Goal: Task Accomplishment & Management: Use online tool/utility

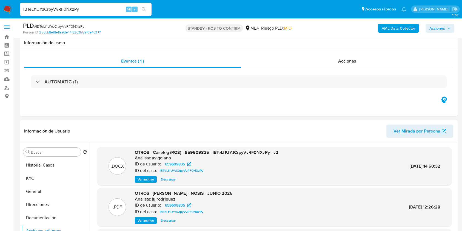
select select "10"
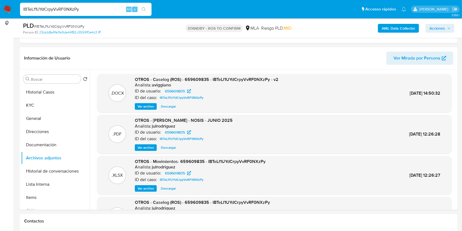
click at [69, 9] on input "IBTeLf1UYdCrpyVvRF0NXzPy" at bounding box center [86, 9] width 132 height 7
paste input "0NrE3Kt275FlA1SD81nw4eaA"
type input "0NrE3Kt275FlA1SD81nw4eaA"
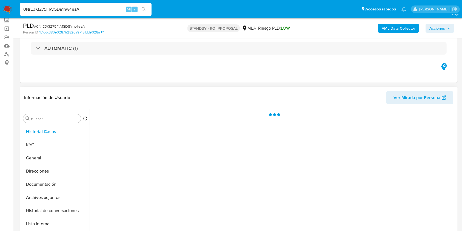
scroll to position [73, 0]
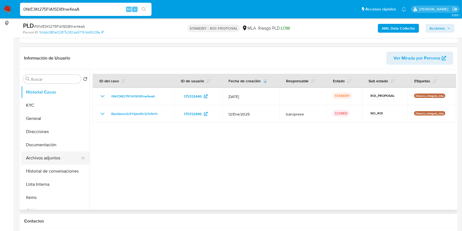
click at [54, 153] on button "Archivos adjuntos" at bounding box center [53, 157] width 64 height 13
select select "10"
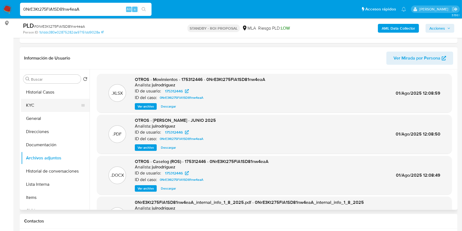
click at [35, 106] on button "KYC" at bounding box center [53, 105] width 64 height 13
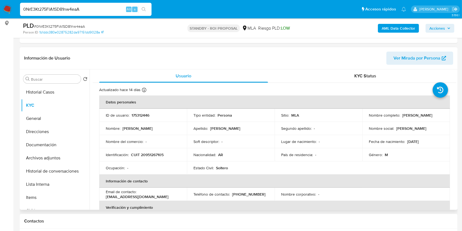
click at [137, 115] on p "175312446" at bounding box center [141, 115] width 18 height 5
copy p "175312446"
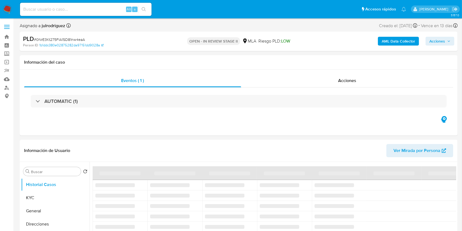
select select "10"
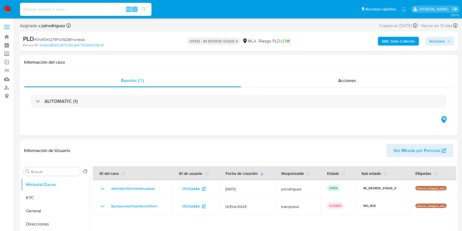
click at [438, 46] on div "AML Data Collector Acciones" at bounding box center [383, 41] width 142 height 13
click at [438, 42] on span "Acciones" at bounding box center [437, 41] width 16 height 9
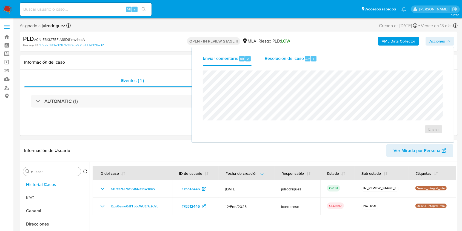
click at [304, 53] on div "Resolución del caso Alt r" at bounding box center [291, 59] width 52 height 14
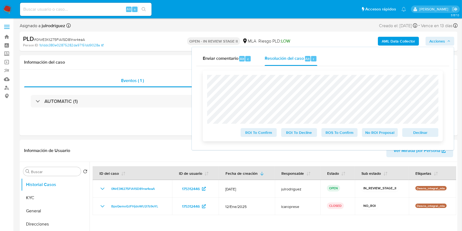
click at [413, 132] on span "Declinar" at bounding box center [420, 133] width 29 height 8
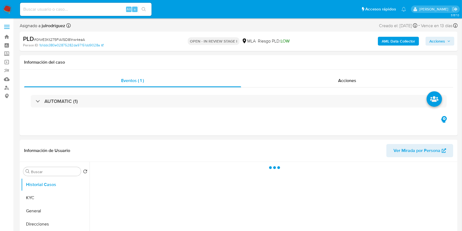
select select "10"
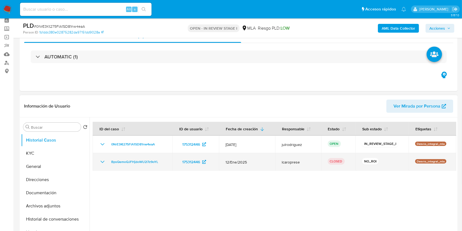
scroll to position [36, 0]
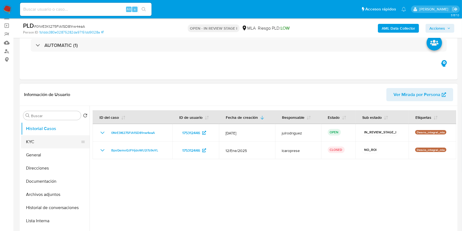
click at [34, 137] on button "KYC" at bounding box center [53, 141] width 64 height 13
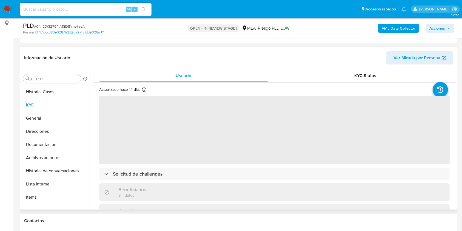
scroll to position [110, 0]
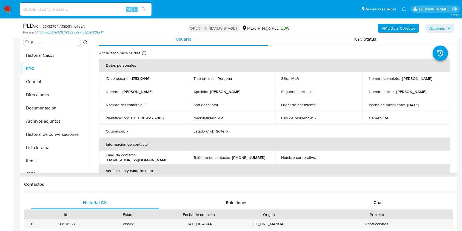
click at [68, 7] on input at bounding box center [86, 9] width 132 height 7
paste input "0NrE3Kt275FlA1SD81nw4eaA"
type input "0NrE3Kt275FlA1SD81nw4eaA"
drag, startPoint x: 401, startPoint y: 78, endPoint x: 417, endPoint y: 80, distance: 15.5
click at [417, 78] on div "Nombre completo : [PERSON_NAME]" at bounding box center [406, 78] width 75 height 5
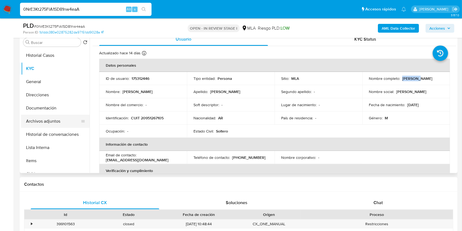
click at [60, 115] on button "Archivos adjuntos" at bounding box center [53, 121] width 64 height 13
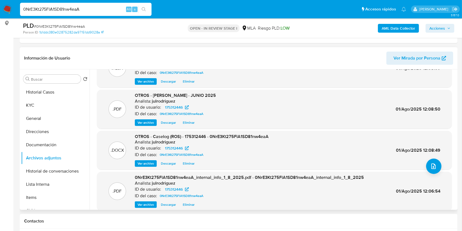
scroll to position [36, 0]
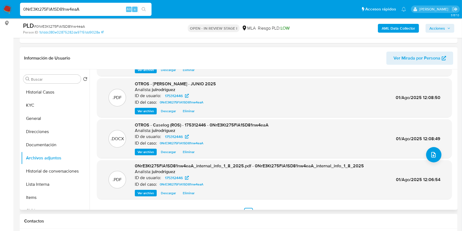
drag, startPoint x: 170, startPoint y: 149, endPoint x: 173, endPoint y: 147, distance: 3.7
click at [170, 149] on span "Descargar" at bounding box center [168, 151] width 15 height 5
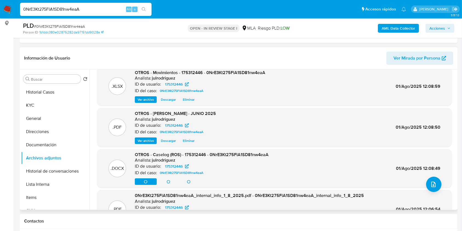
scroll to position [0, 0]
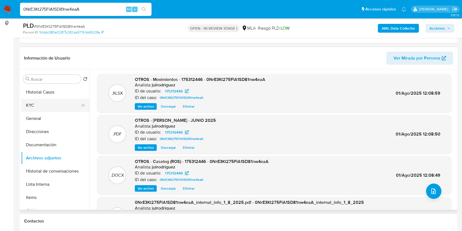
click at [47, 103] on button "KYC" at bounding box center [53, 105] width 64 height 13
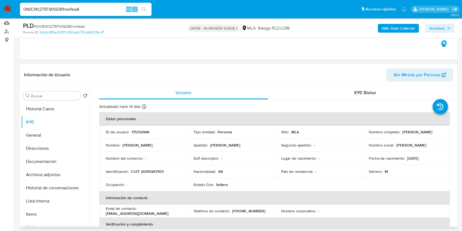
click at [140, 130] on p "175312446" at bounding box center [141, 131] width 18 height 5
copy p "175312446"
click at [72, 27] on span "# 0NrE3Kt275FlA1SD81nw4eaA" at bounding box center [59, 26] width 51 height 5
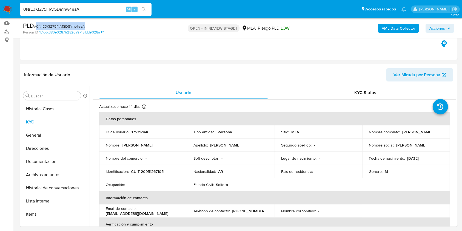
copy span "0NrE3Kt275FlA1SD81nw4eaA"
click at [43, 173] on button "Archivos adjuntos" at bounding box center [53, 174] width 64 height 13
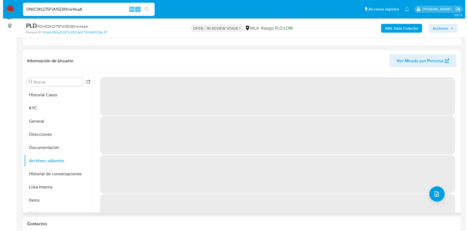
scroll to position [93, 0]
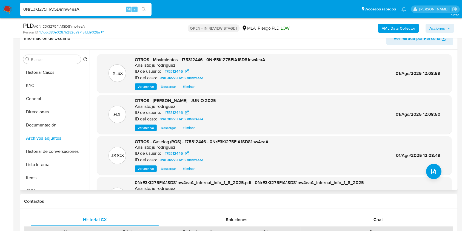
click at [429, 163] on div ".DOCX OTROS - Caselog (ROS) - 175312446 - 0NrE3Kt275FlA1SD81nw4eaA Analista: ju…" at bounding box center [274, 155] width 349 height 33
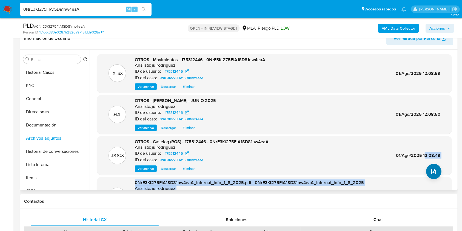
click at [424, 168] on div ".XLSX OTROS - Movimientos - 175312446 - 0NrE3Kt275FlA1SD81nw4eaA Analista: julr…" at bounding box center [274, 143] width 355 height 179
click at [432, 172] on icon "upload-file" at bounding box center [433, 171] width 7 height 7
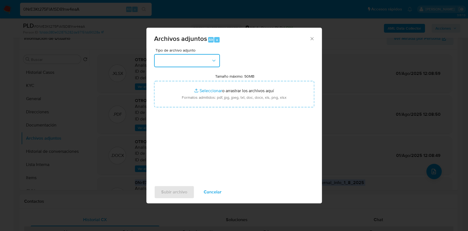
click at [187, 57] on button "button" at bounding box center [187, 60] width 66 height 13
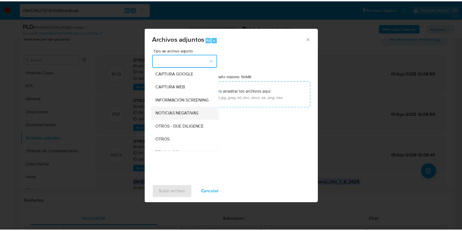
scroll to position [73, 0]
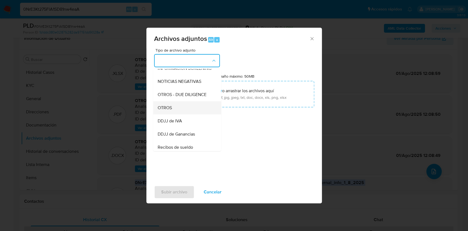
click at [180, 113] on div "OTROS" at bounding box center [185, 107] width 56 height 13
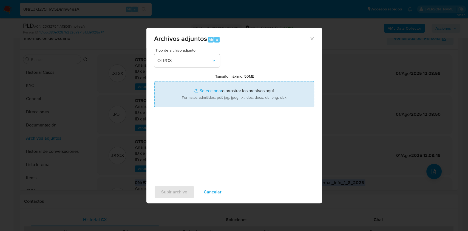
click at [226, 100] on input "Tamaño máximo: 50MB Seleccionar archivos" at bounding box center [234, 94] width 160 height 26
type input "C:\fakepath\DDJJ 2024 Ganancias - 175312446 - 0NrE3Kt275FlA1SD81nw4eaA.jpg"
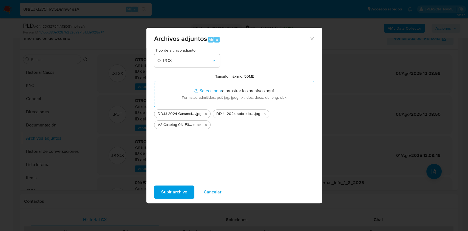
click at [182, 186] on span "Subir archivo" at bounding box center [174, 192] width 26 height 12
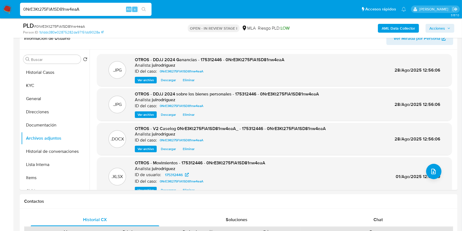
click at [175, 34] on div "OPEN - IN REVIEW STAGE I MLA Riesgo PLD: LOW" at bounding box center [238, 28] width 142 height 13
click at [59, 119] on button "Documentación" at bounding box center [53, 124] width 64 height 13
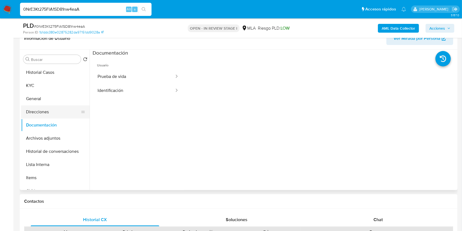
click at [39, 115] on button "Direcciones" at bounding box center [53, 111] width 64 height 13
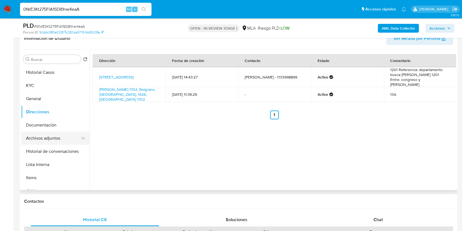
click at [53, 139] on button "Archivos adjuntos" at bounding box center [53, 138] width 64 height 13
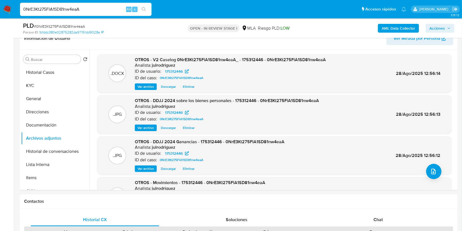
click at [436, 27] on span "Acciones" at bounding box center [437, 28] width 16 height 9
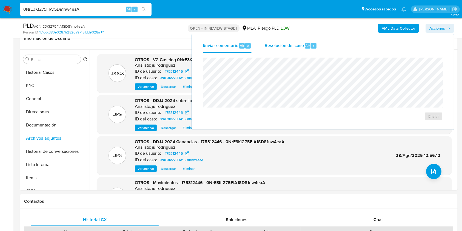
click at [289, 43] on span "Resolución del caso" at bounding box center [284, 45] width 39 height 6
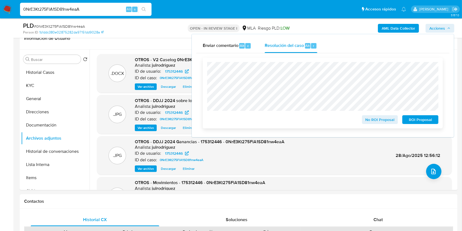
click at [418, 120] on span "ROI Proposal" at bounding box center [420, 120] width 29 height 8
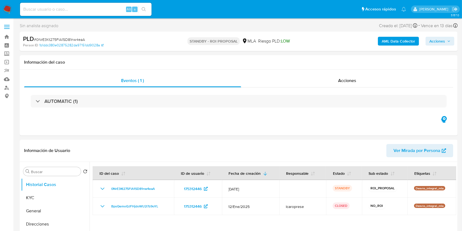
select select "10"
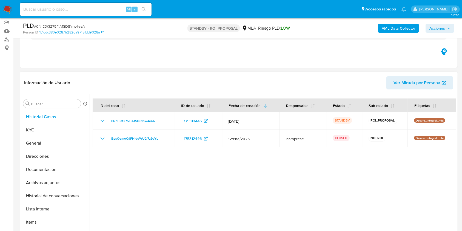
scroll to position [73, 0]
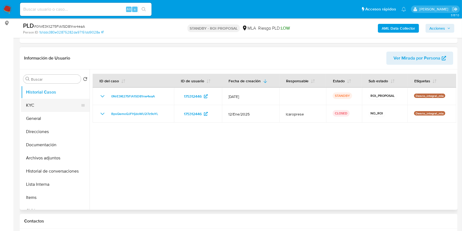
click at [50, 108] on button "KYC" at bounding box center [53, 105] width 64 height 13
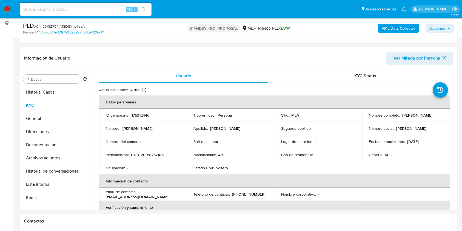
click at [75, 27] on span "# 0NrE3Kt275FlA1SD81nw4eaA" at bounding box center [59, 26] width 51 height 5
copy span "0NrE3Kt275FlA1SD81nw4eaA"
